Goal: Information Seeking & Learning: Find specific fact

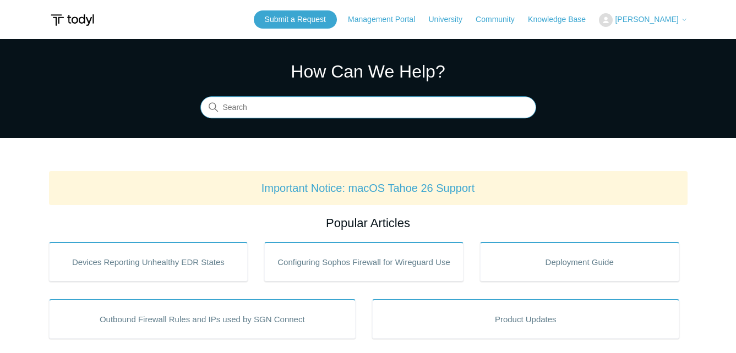
click at [406, 100] on input "Search" at bounding box center [368, 108] width 336 height 22
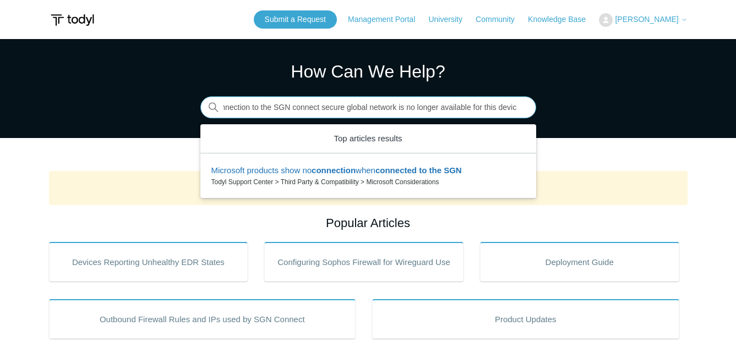
scroll to position [0, 72]
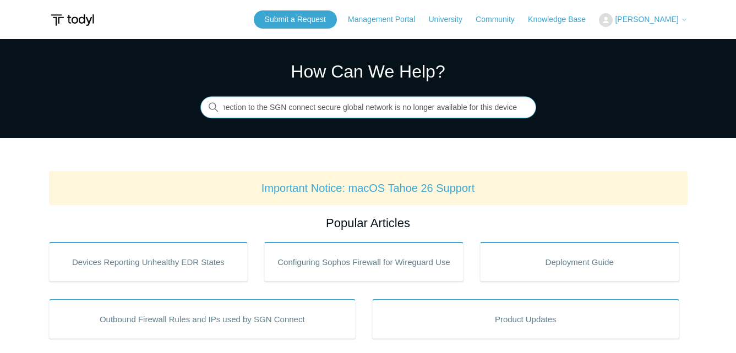
type input "we're sorry, your connection to the SGN connect secure global network is no lon…"
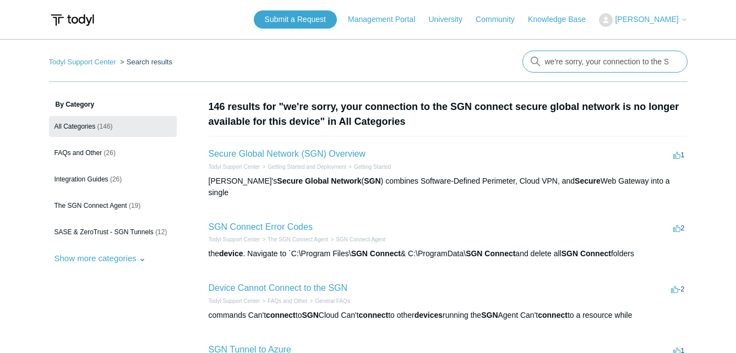
click at [619, 64] on input "we're sorry, your connection to the SGN connect secure global network is no lon…" at bounding box center [604, 62] width 165 height 22
type input "installation"
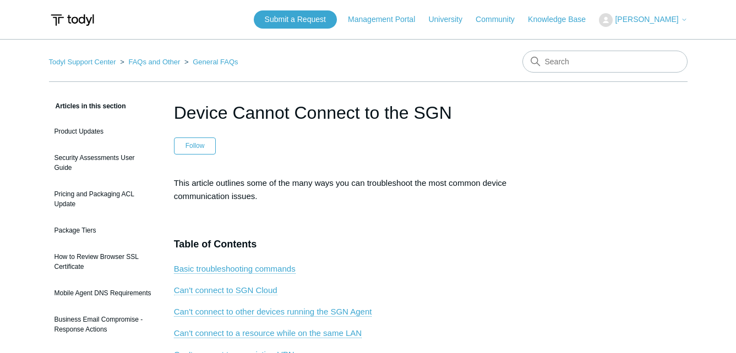
click at [241, 291] on link "Can't connect to SGN Cloud" at bounding box center [225, 291] width 103 height 10
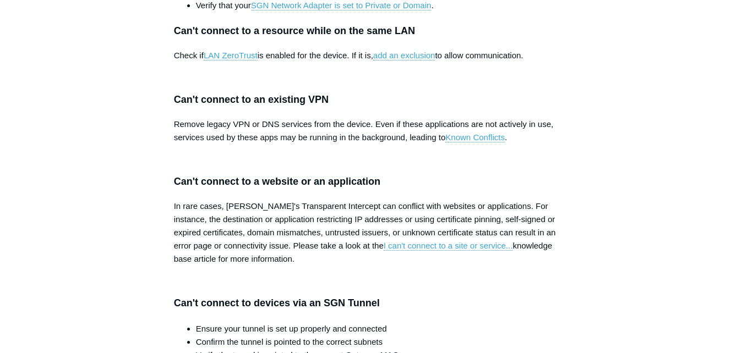
scroll to position [1016, 0]
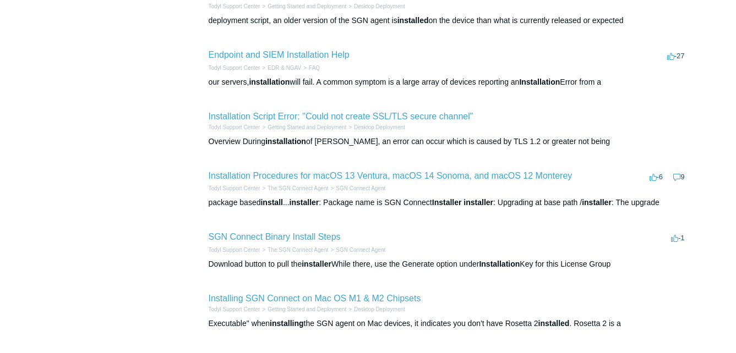
scroll to position [440, 0]
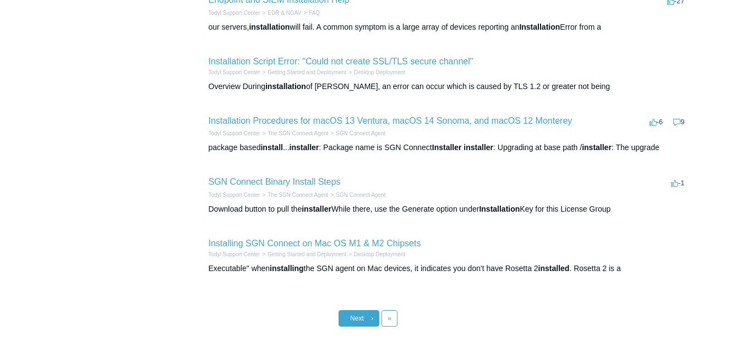
click at [364, 325] on link "Next ›" at bounding box center [359, 318] width 41 height 17
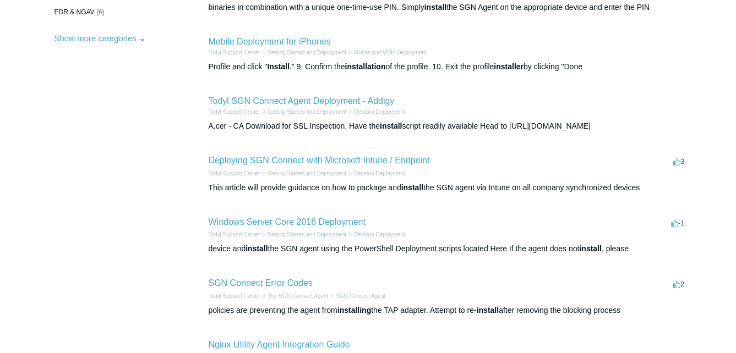
scroll to position [275, 0]
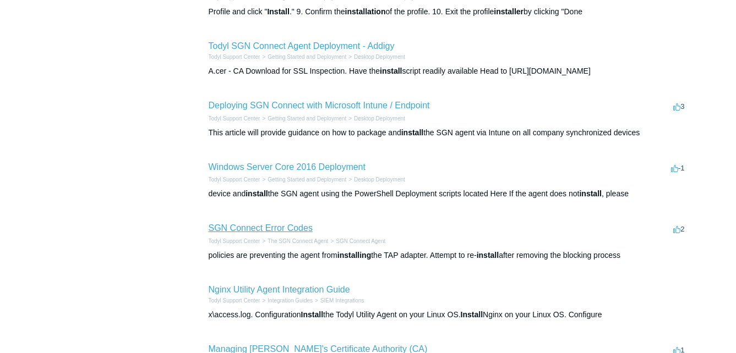
click at [295, 230] on link "SGN Connect Error Codes" at bounding box center [261, 227] width 104 height 9
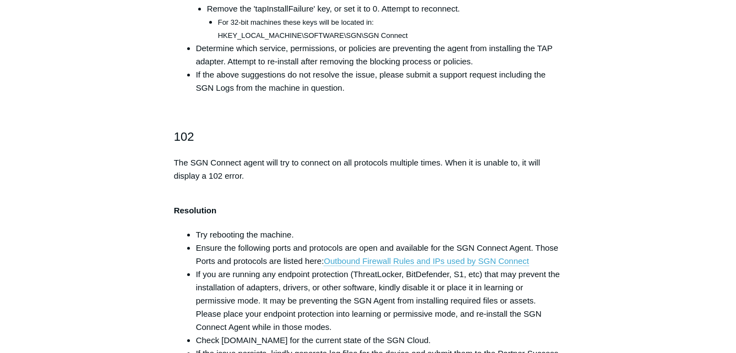
scroll to position [661, 0]
